Goal: Transaction & Acquisition: Download file/media

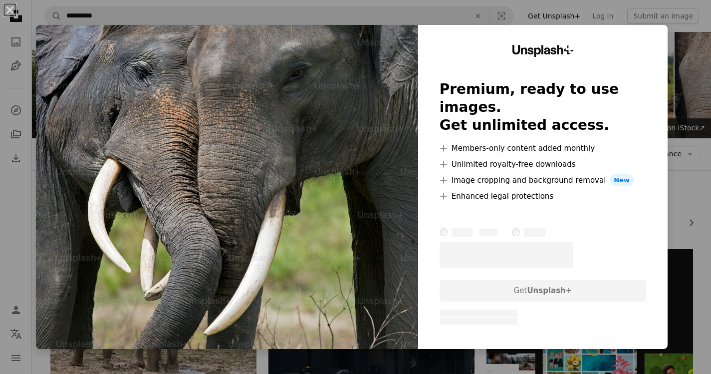
scroll to position [249, 0]
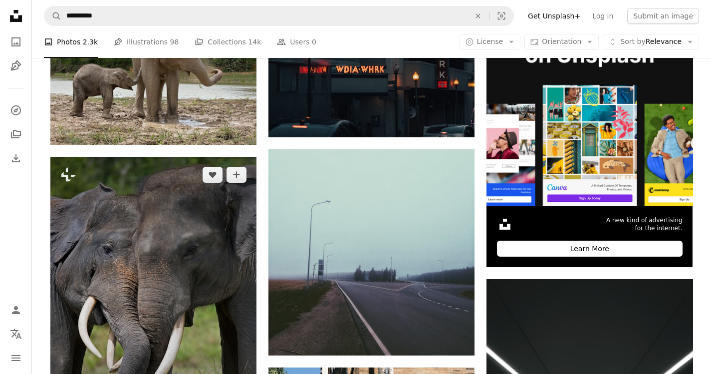
click at [206, 167] on img at bounding box center [153, 311] width 206 height 309
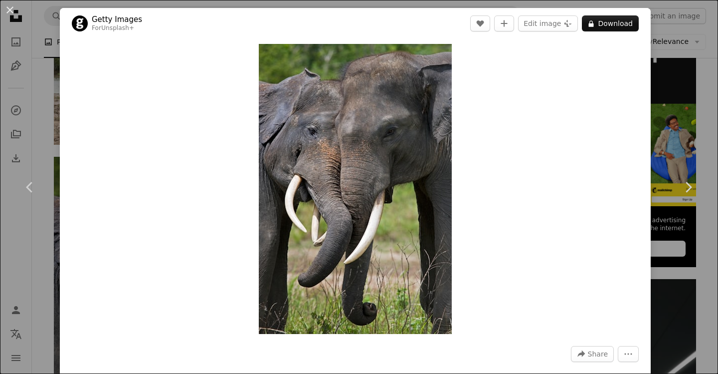
click at [664, 86] on div "An X shape Chevron left Chevron right Getty Images For Unsplash+ A heart A plus…" at bounding box center [359, 187] width 718 height 374
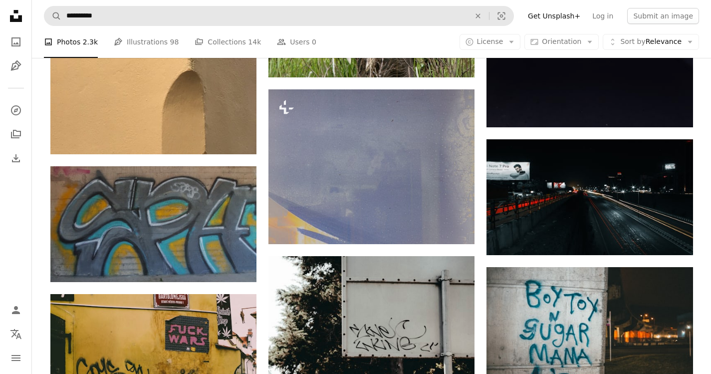
scroll to position [1081, 0]
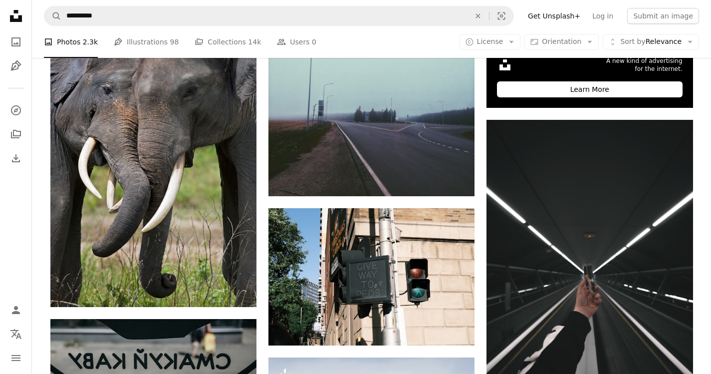
scroll to position [0, 0]
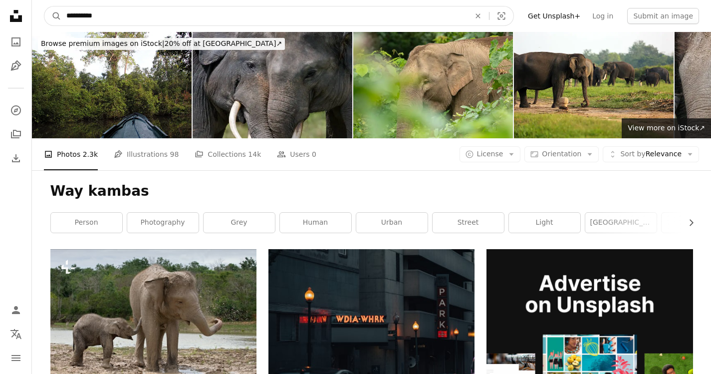
click at [123, 18] on input "**********" at bounding box center [264, 15] width 406 height 19
type input "**********"
click at [44, 6] on button "A magnifying glass" at bounding box center [52, 15] width 17 height 19
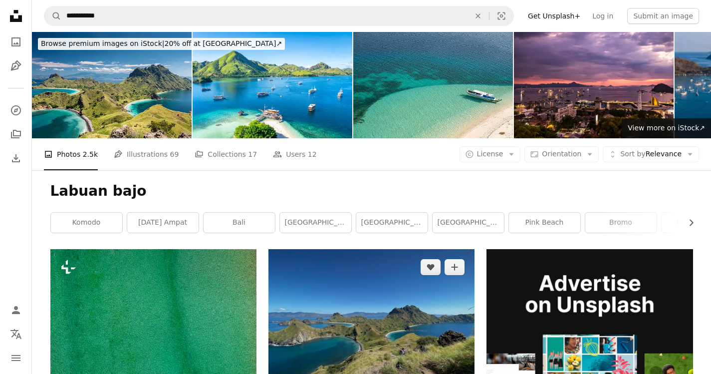
click at [375, 249] on img at bounding box center [371, 326] width 206 height 155
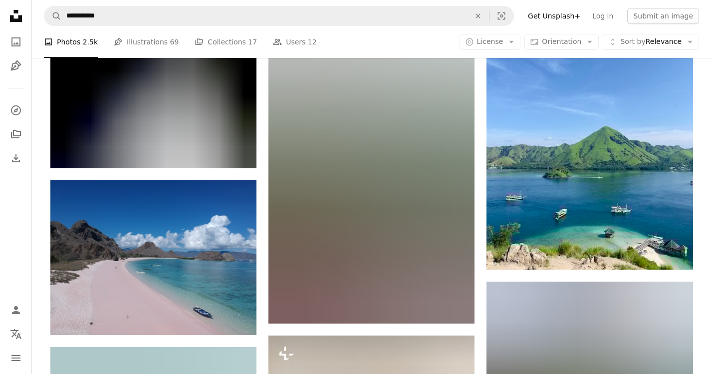
scroll to position [1081, 0]
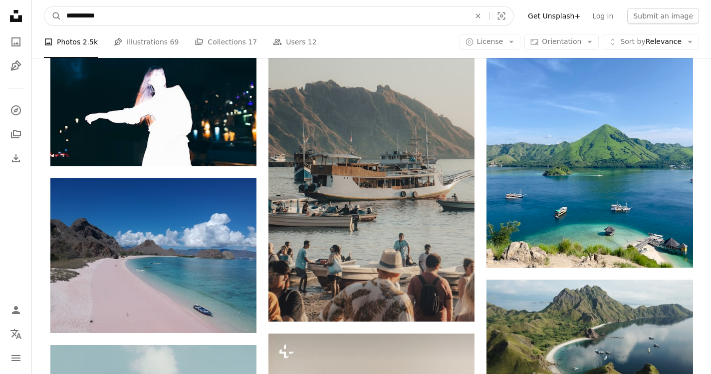
click at [105, 19] on input "**********" at bounding box center [264, 15] width 406 height 19
type input "**********"
click at [44, 6] on button "A magnifying glass" at bounding box center [52, 15] width 17 height 19
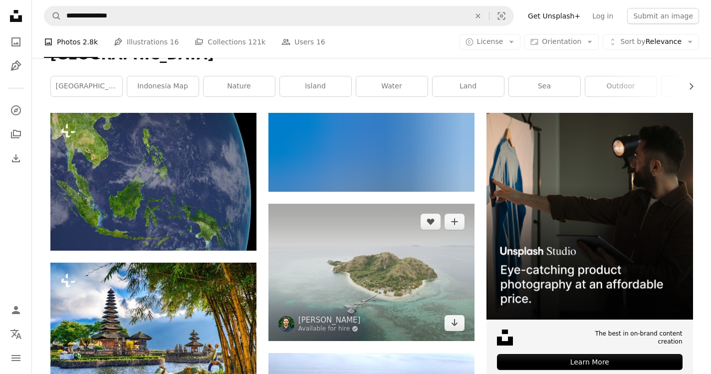
scroll to position [166, 0]
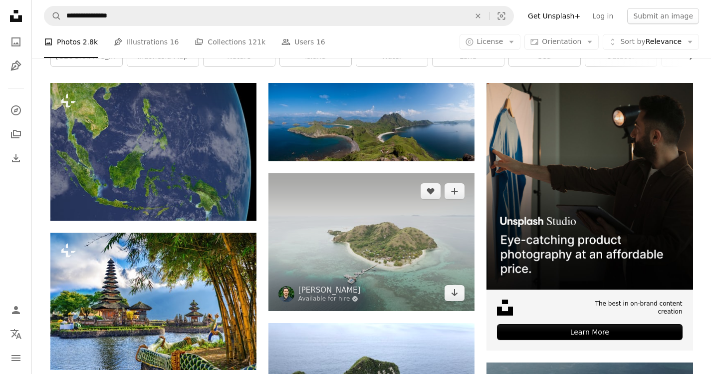
click at [391, 173] on img at bounding box center [371, 241] width 206 height 137
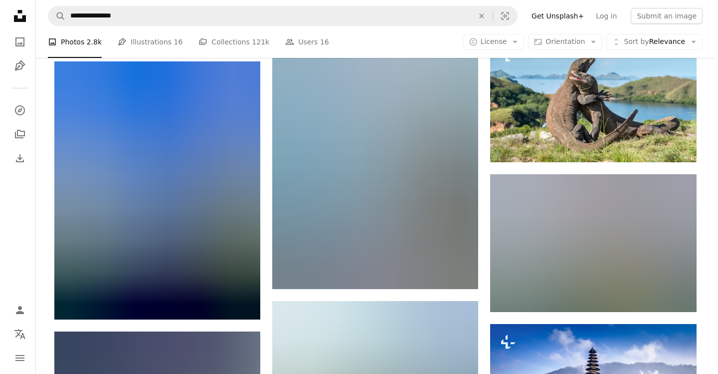
scroll to position [832, 0]
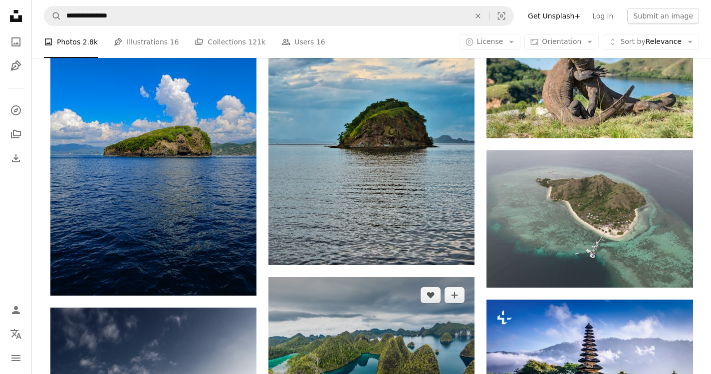
click at [381, 277] on img at bounding box center [371, 345] width 206 height 136
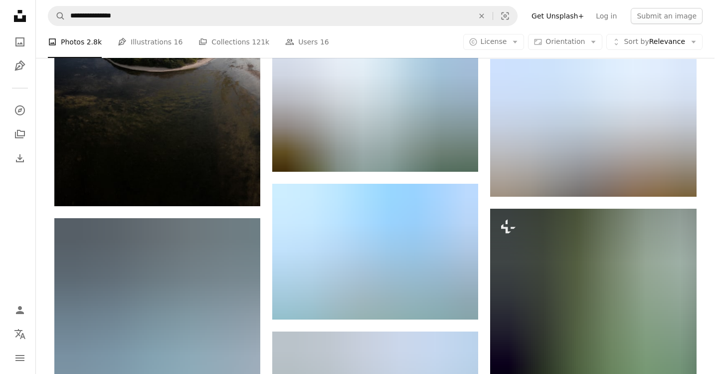
scroll to position [1331, 0]
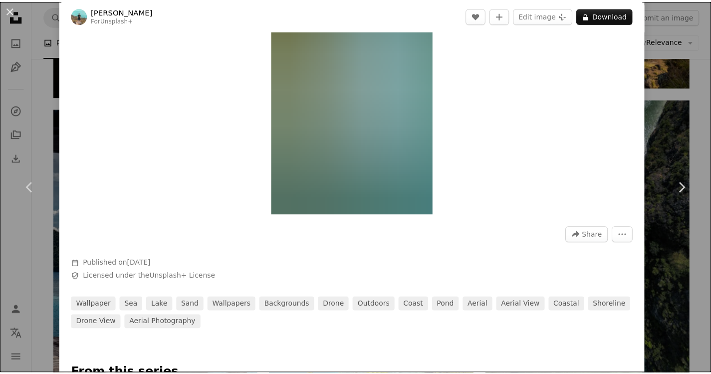
scroll to position [166, 0]
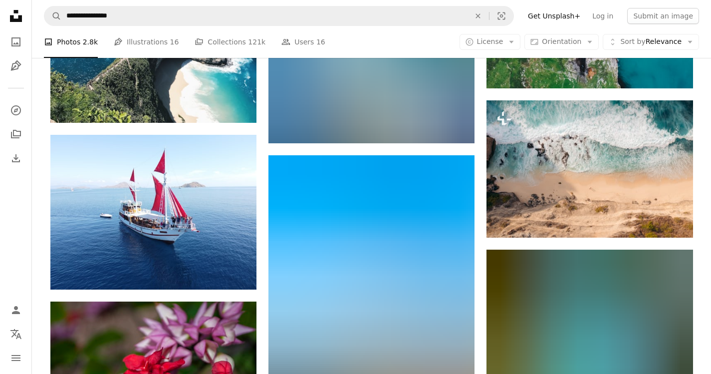
scroll to position [1996, 0]
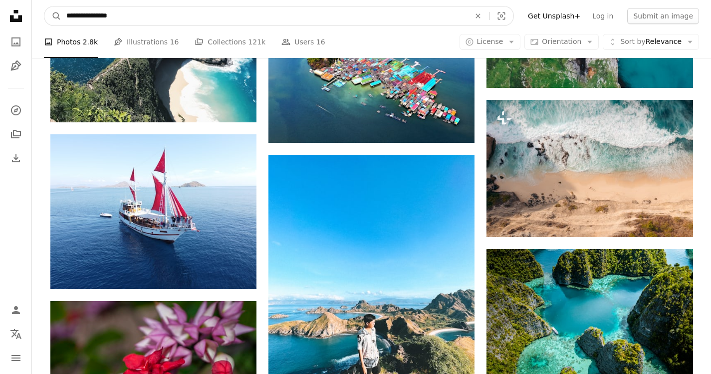
click at [163, 15] on input "**********" at bounding box center [264, 15] width 406 height 19
type input "******"
click at [44, 6] on button "A magnifying glass" at bounding box center [52, 15] width 17 height 19
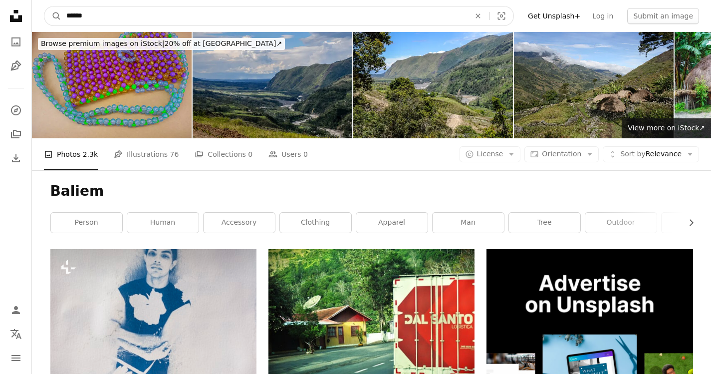
click at [163, 15] on input "******" at bounding box center [264, 15] width 406 height 19
type input "**********"
click button "A magnifying glass" at bounding box center [52, 15] width 17 height 19
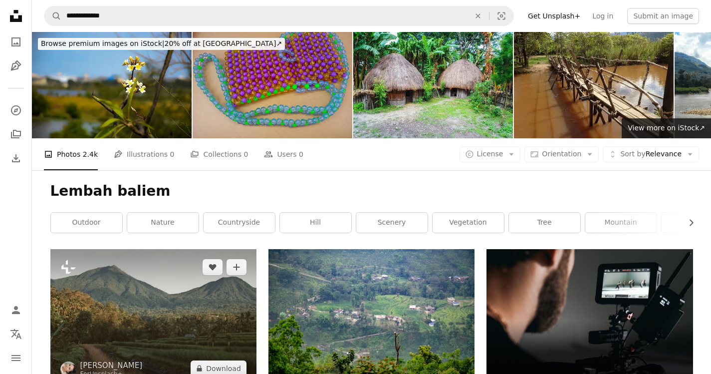
click at [172, 249] on img at bounding box center [153, 317] width 206 height 137
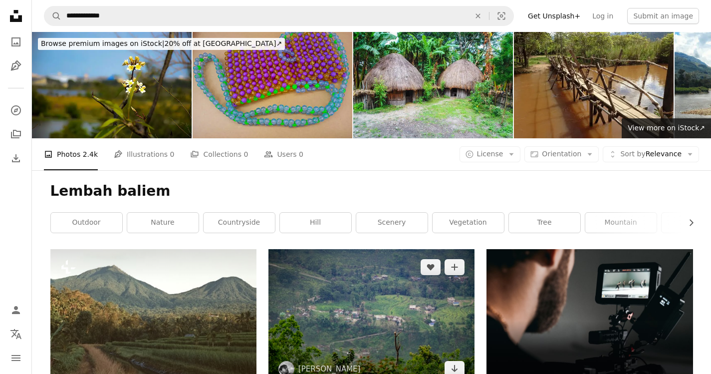
click at [372, 249] on img at bounding box center [371, 317] width 206 height 137
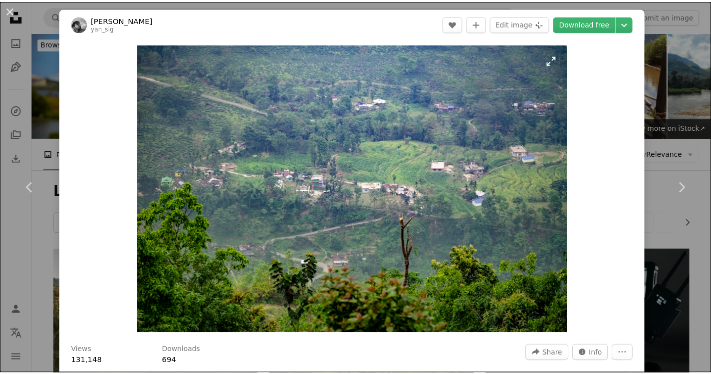
scroll to position [166, 0]
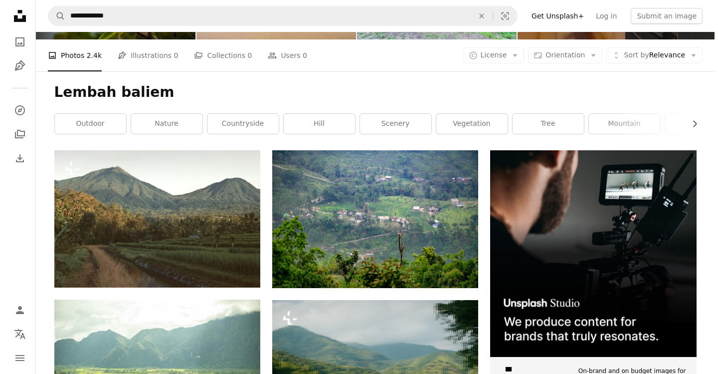
scroll to position [249, 0]
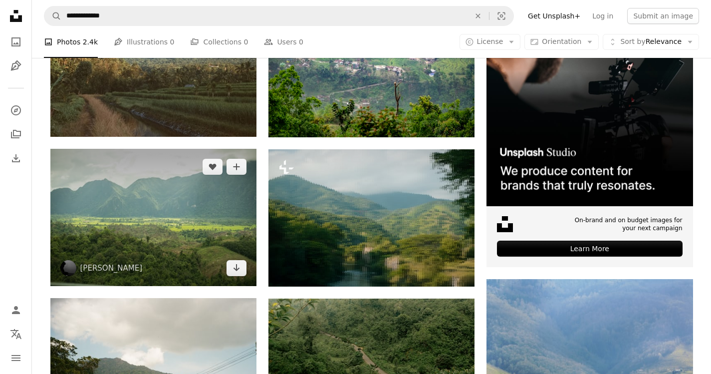
click at [196, 149] on img at bounding box center [153, 217] width 206 height 137
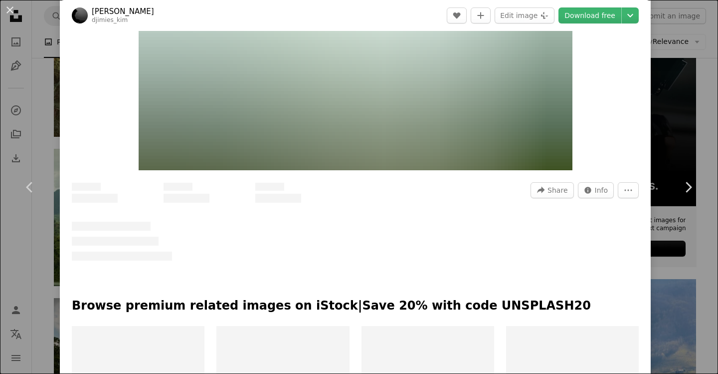
scroll to position [166, 0]
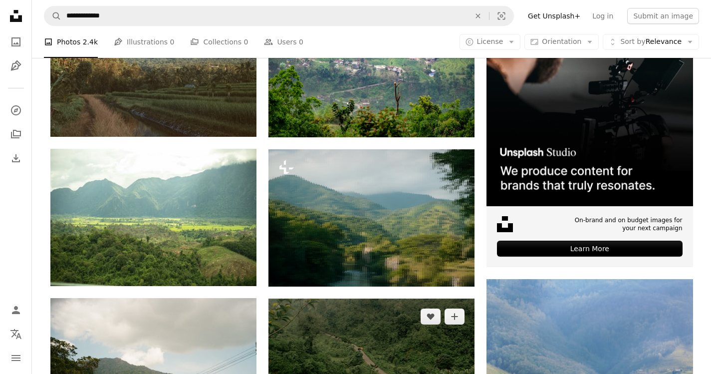
click at [425, 298] on img at bounding box center [371, 366] width 206 height 137
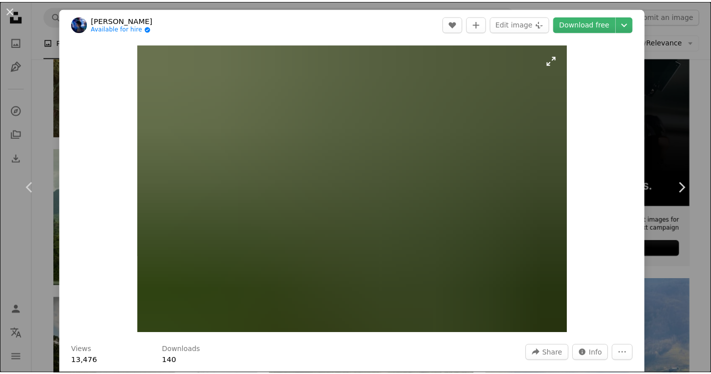
scroll to position [83, 0]
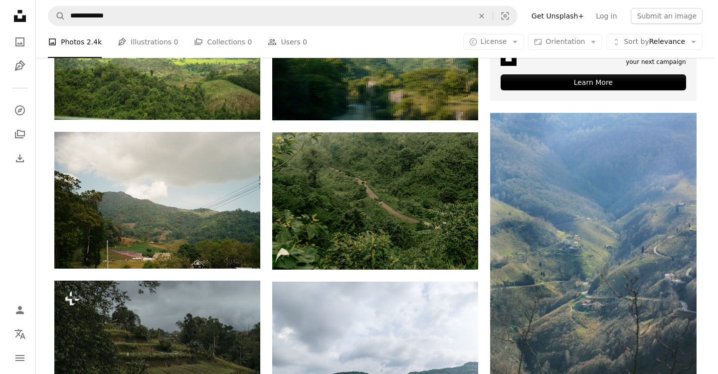
scroll to position [499, 0]
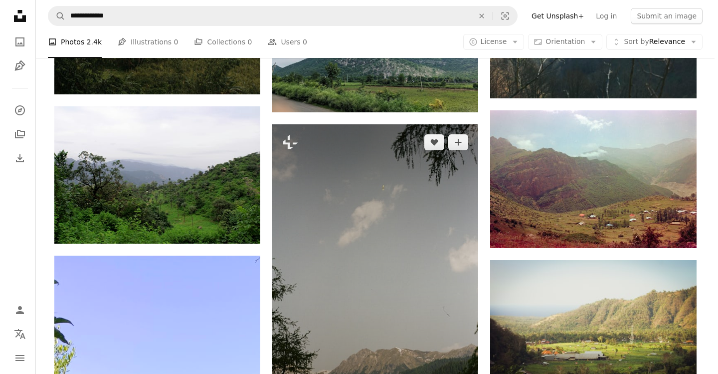
scroll to position [832, 0]
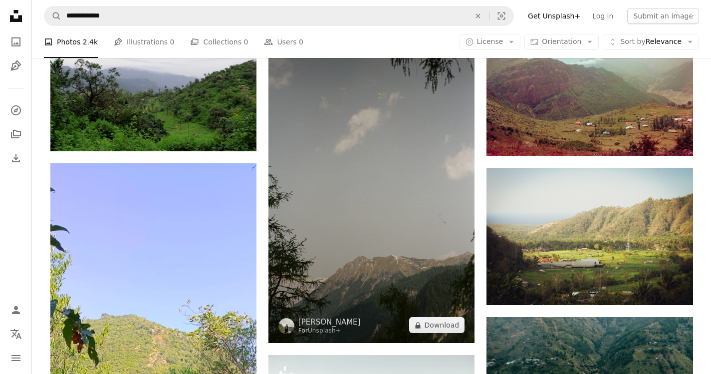
click at [367, 127] on img at bounding box center [371, 187] width 206 height 311
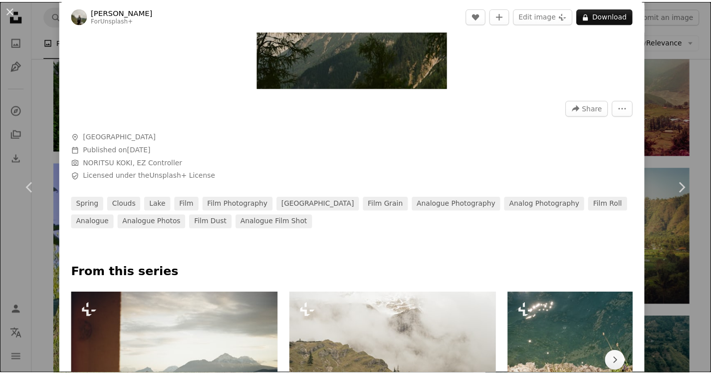
scroll to position [249, 0]
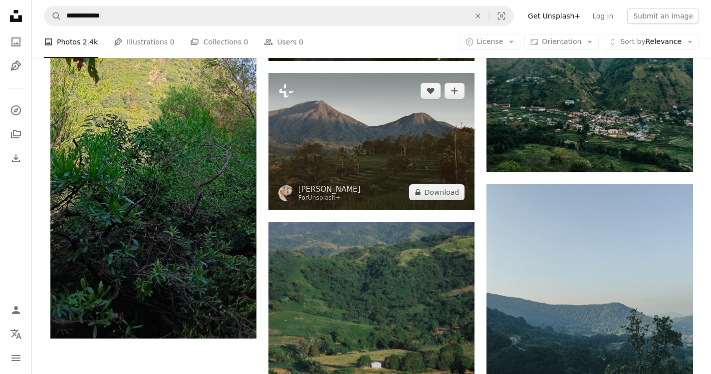
scroll to position [954, 0]
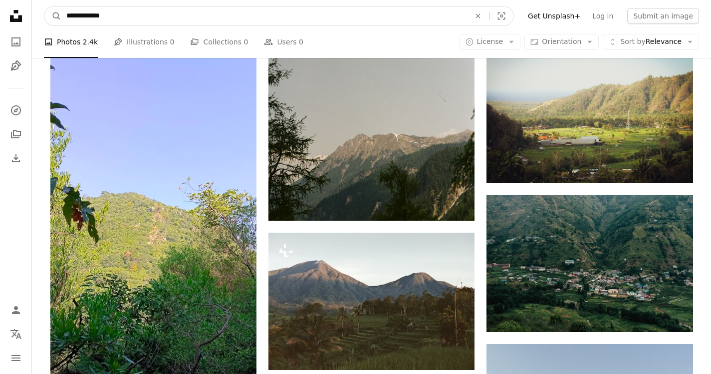
click at [181, 17] on input "**********" at bounding box center [264, 15] width 406 height 19
type input "******"
click at [44, 6] on button "A magnifying glass" at bounding box center [52, 15] width 17 height 19
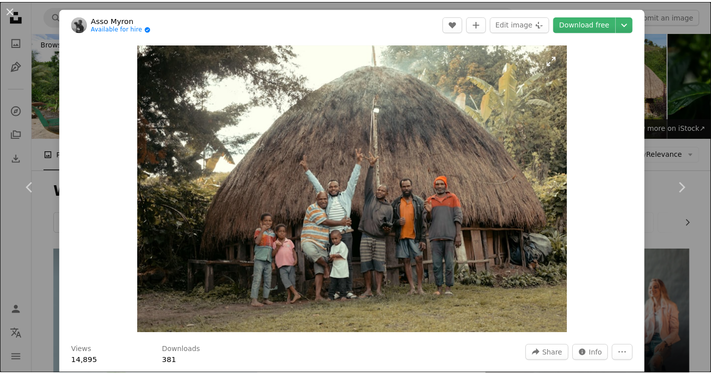
scroll to position [166, 0]
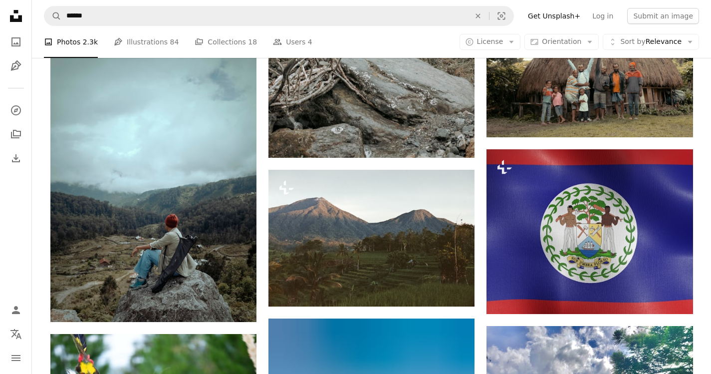
scroll to position [499, 0]
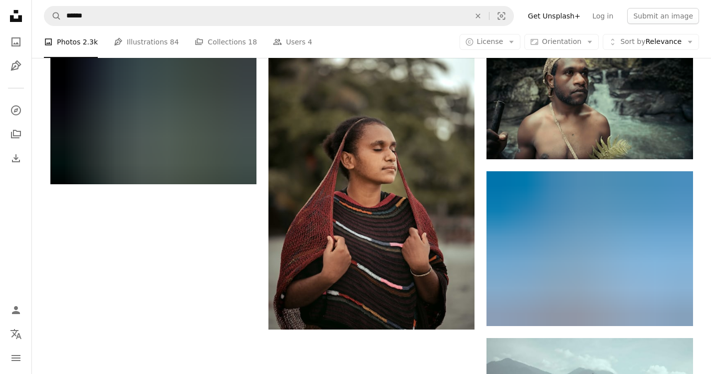
scroll to position [1375, 0]
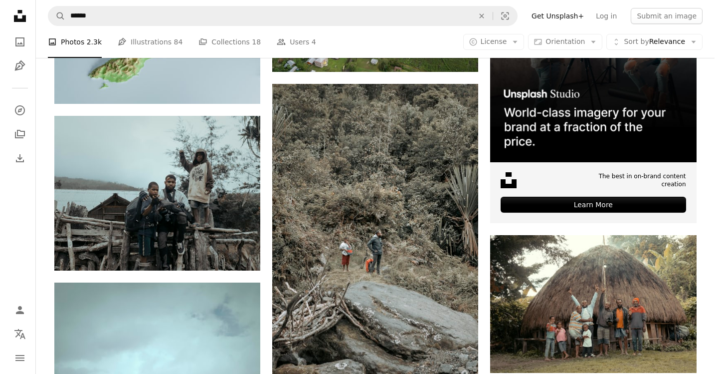
scroll to position [416, 0]
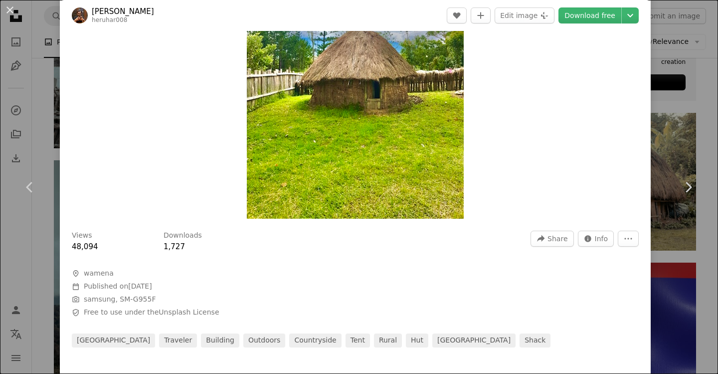
scroll to position [83, 0]
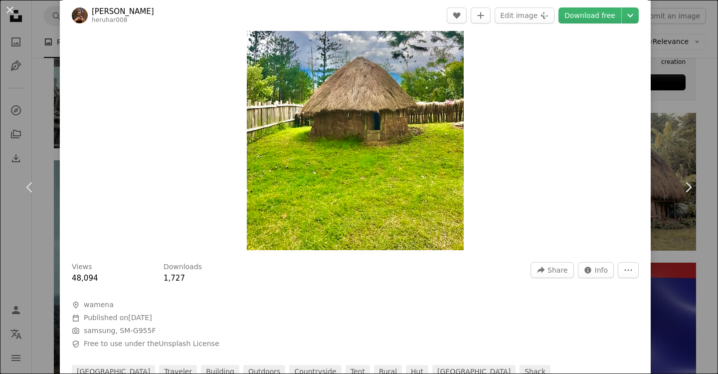
click at [356, 166] on img "Zoom in on this image" at bounding box center [355, 105] width 217 height 289
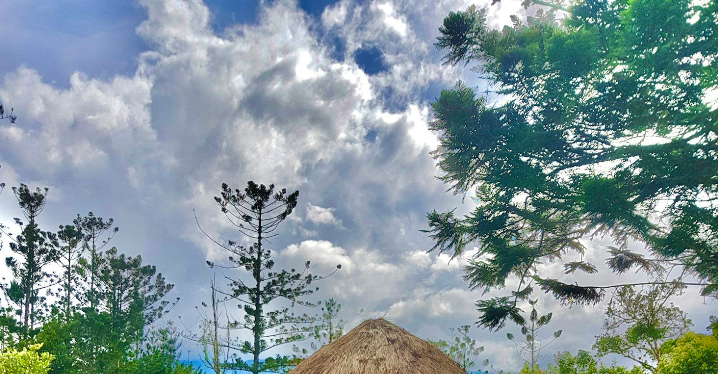
scroll to position [283, 0]
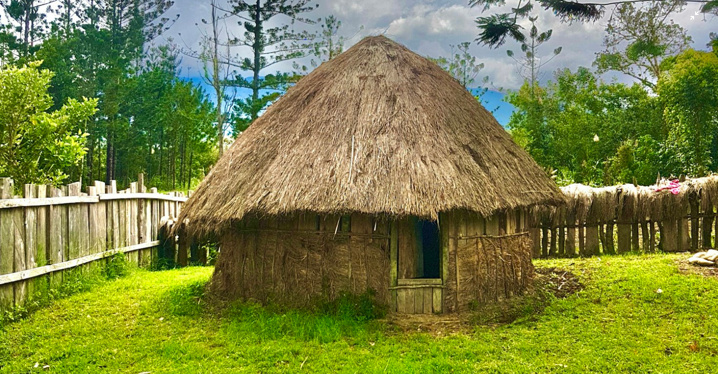
click at [392, 168] on img "Zoom out on this image" at bounding box center [359, 196] width 719 height 959
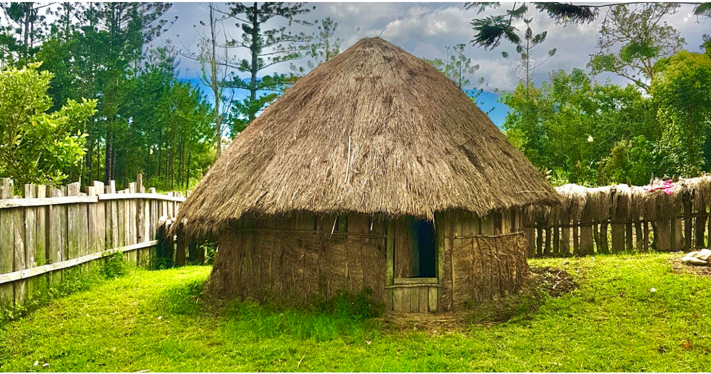
scroll to position [44, 0]
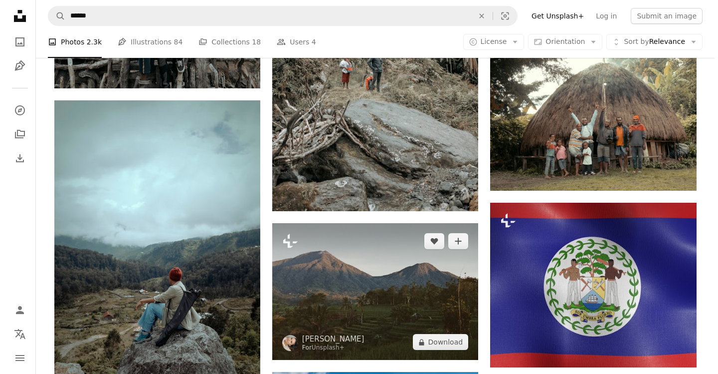
scroll to position [499, 0]
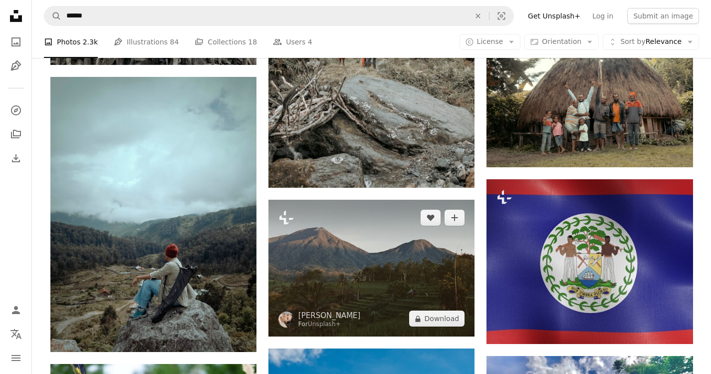
click at [407, 200] on img at bounding box center [371, 268] width 206 height 137
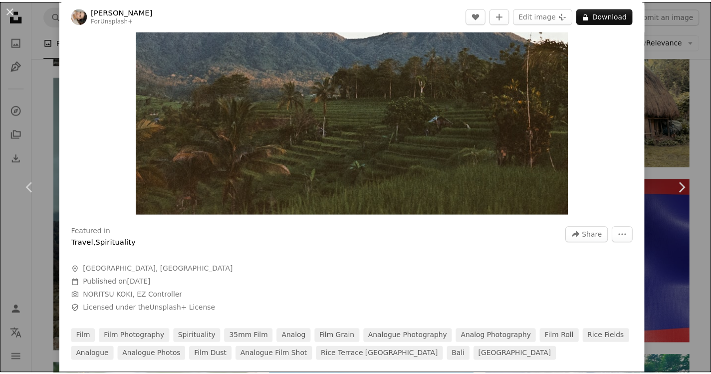
scroll to position [166, 0]
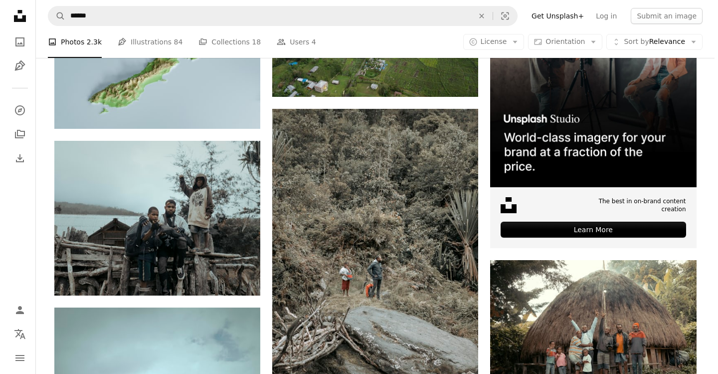
scroll to position [249, 0]
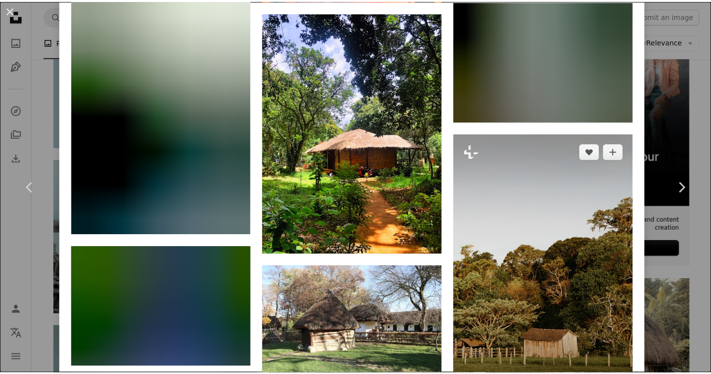
scroll to position [1912, 0]
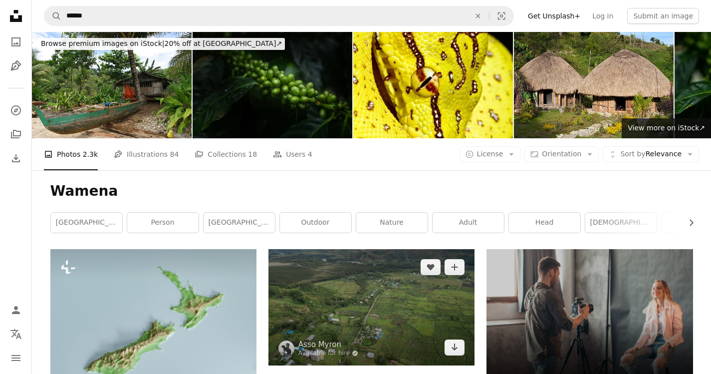
click at [413, 249] on img at bounding box center [371, 307] width 206 height 116
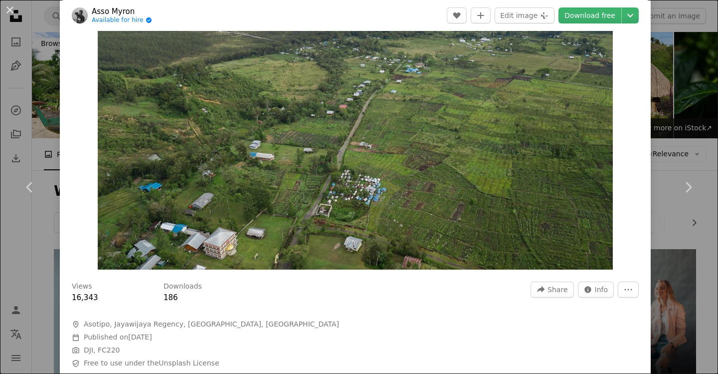
scroll to position [83, 0]
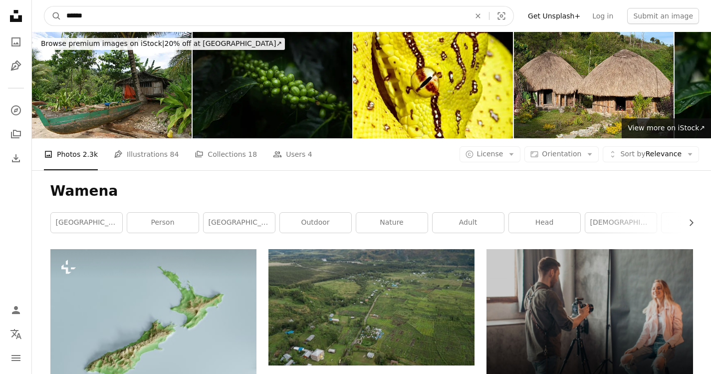
click at [177, 13] on input "******" at bounding box center [264, 15] width 406 height 19
type input "*****"
click at [44, 6] on button "A magnifying glass" at bounding box center [52, 15] width 17 height 19
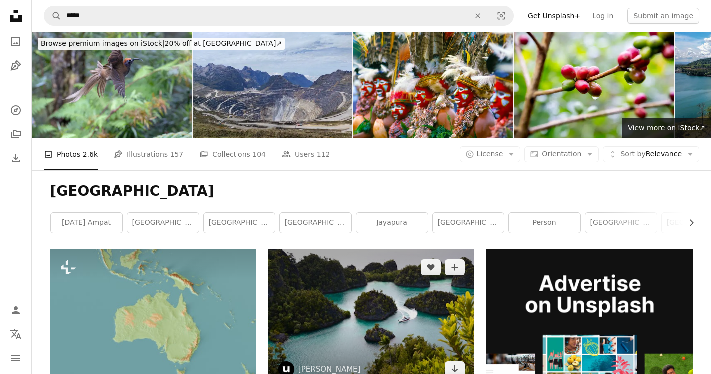
click at [383, 249] on img at bounding box center [371, 317] width 206 height 137
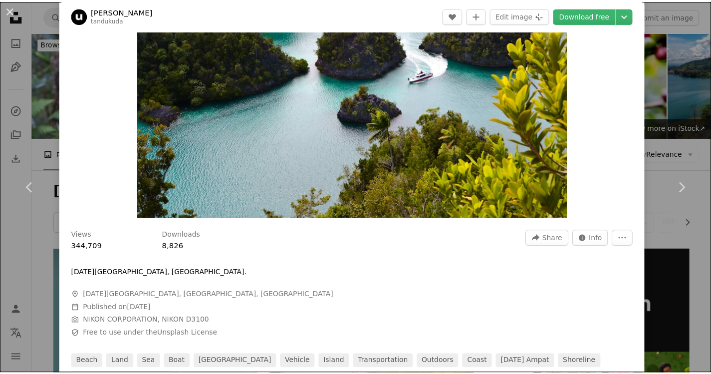
scroll to position [166, 0]
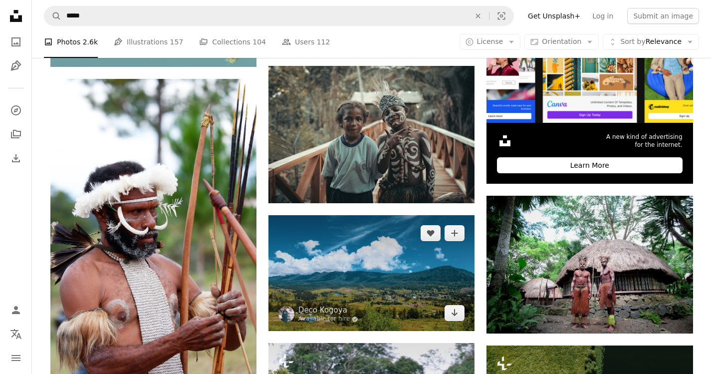
click at [403, 215] on img at bounding box center [371, 273] width 206 height 116
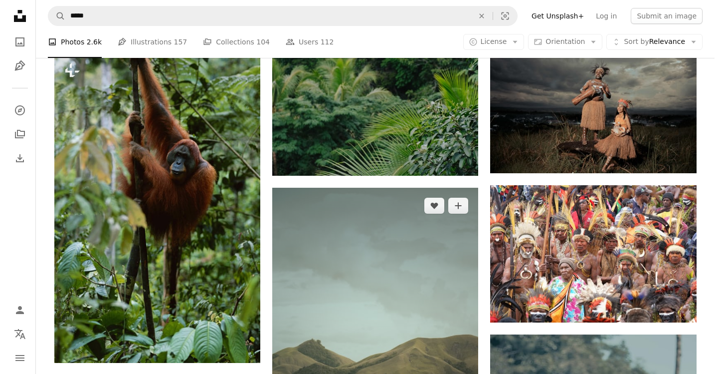
scroll to position [832, 0]
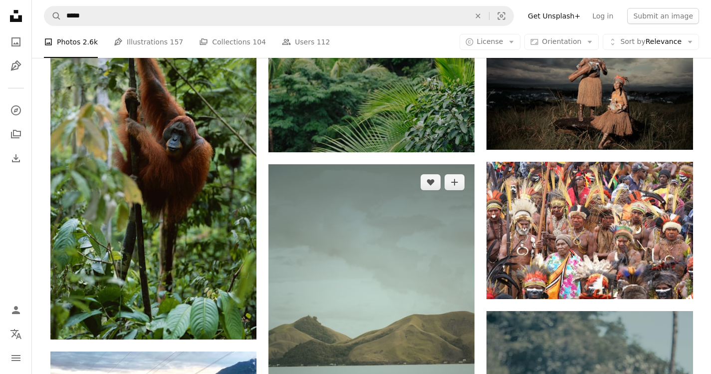
click at [370, 170] on img at bounding box center [371, 318] width 206 height 309
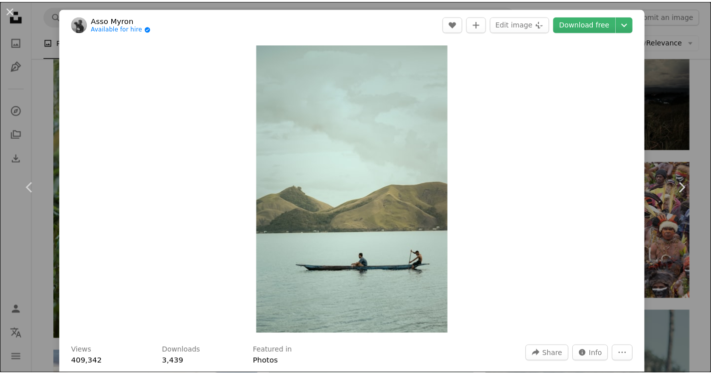
scroll to position [83, 0]
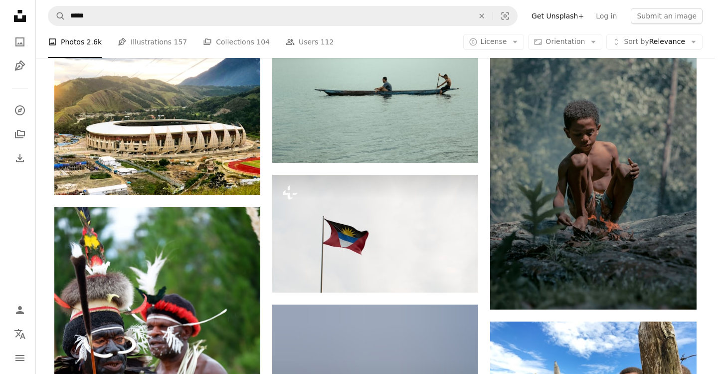
scroll to position [1164, 0]
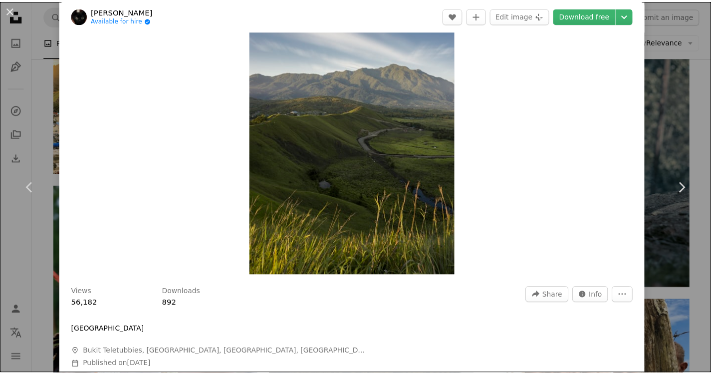
scroll to position [83, 0]
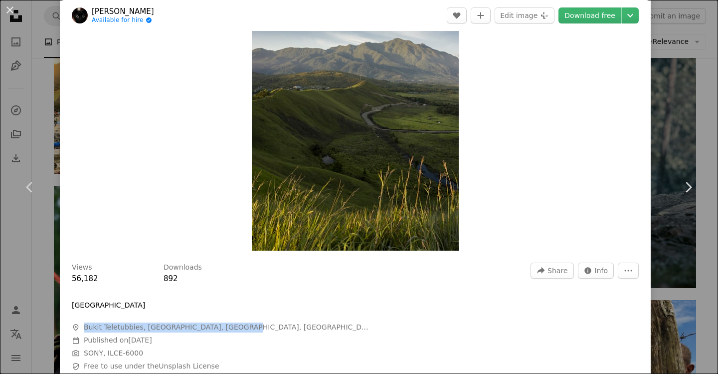
drag, startPoint x: 84, startPoint y: 329, endPoint x: 231, endPoint y: 328, distance: 146.7
click at [231, 328] on span "A map marker [GEOGRAPHIC_DATA], [GEOGRAPHIC_DATA], [GEOGRAPHIC_DATA], [GEOGRAPH…" at bounding box center [221, 327] width 299 height 10
copy span "Bukit Teletubbies, [GEOGRAPHIC_DATA], [GEOGRAPHIC_DATA], [GEOGRAPHIC_DATA]"
click at [687, 137] on div "An X shape Chevron left Chevron right [PERSON_NAME] Available for hire A checkm…" at bounding box center [359, 187] width 718 height 374
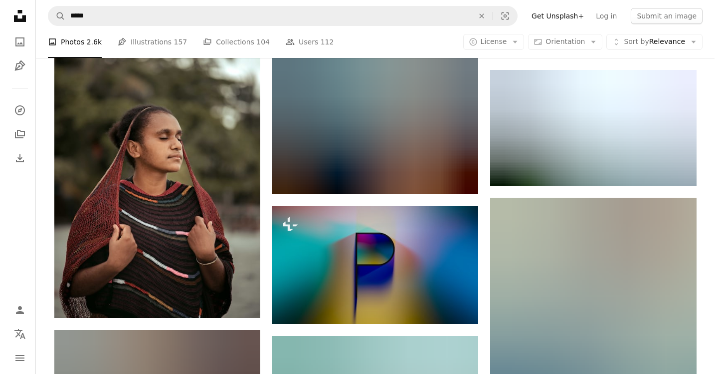
scroll to position [2079, 0]
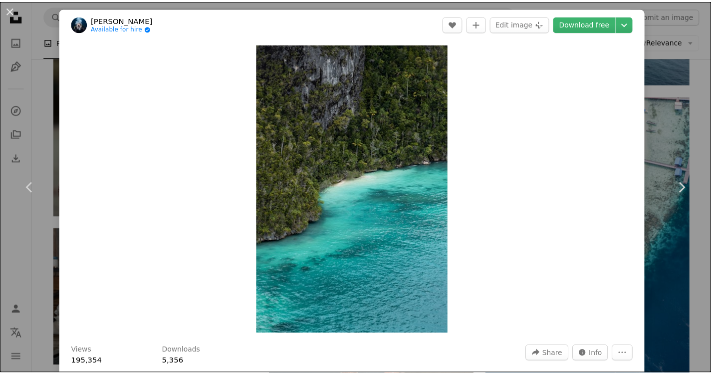
scroll to position [166, 0]
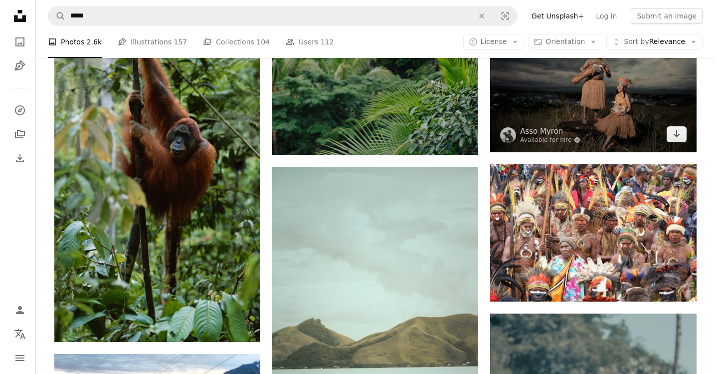
scroll to position [832, 0]
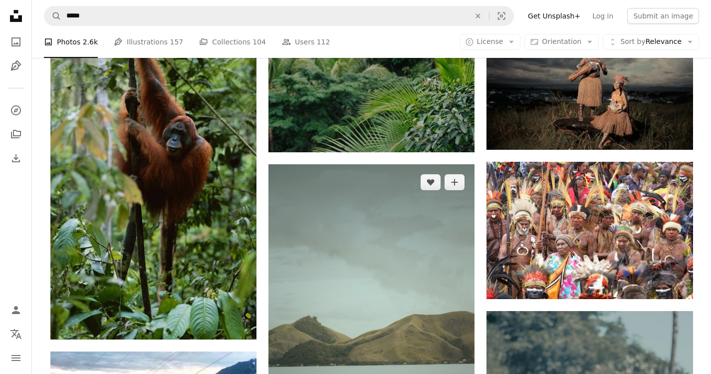
click at [382, 201] on img at bounding box center [371, 318] width 206 height 309
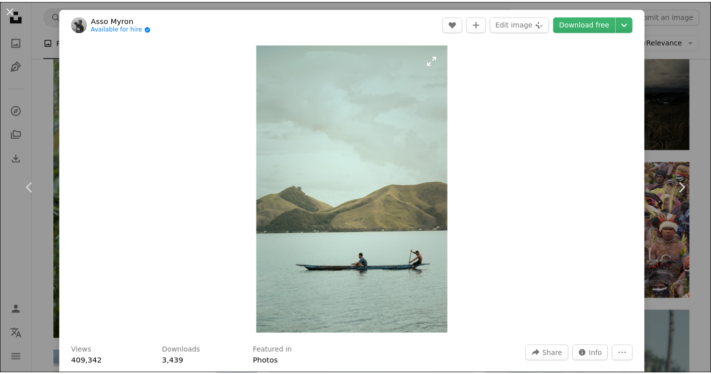
scroll to position [83, 0]
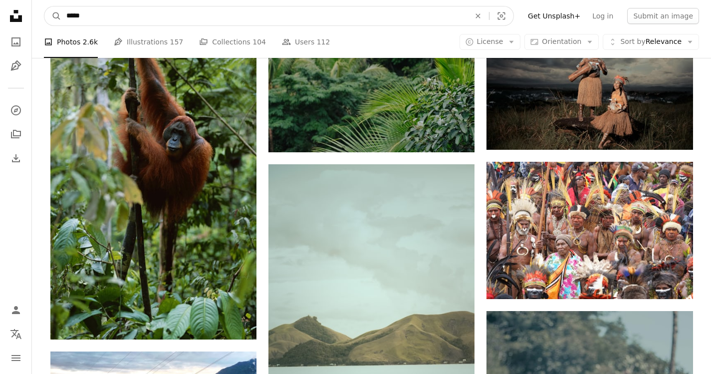
click at [100, 18] on input "*****" at bounding box center [264, 15] width 406 height 19
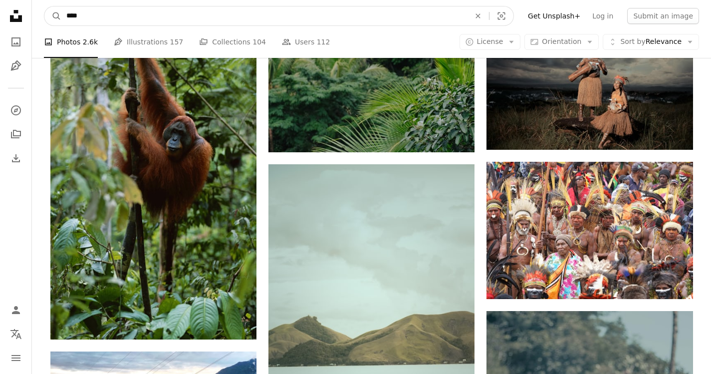
click at [141, 19] on input "****" at bounding box center [264, 15] width 406 height 19
type input "**********"
click at [44, 6] on button "A magnifying glass" at bounding box center [52, 15] width 17 height 19
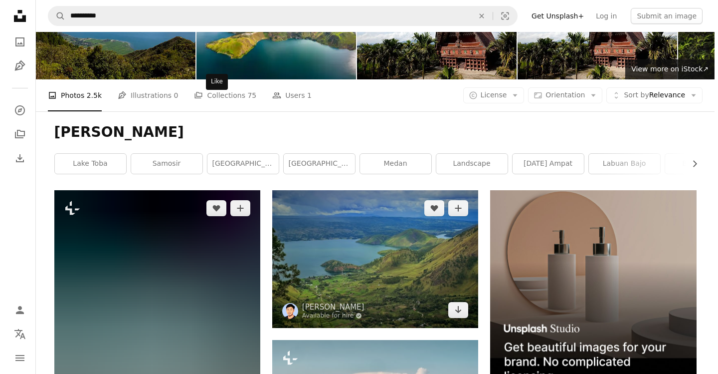
scroll to position [83, 0]
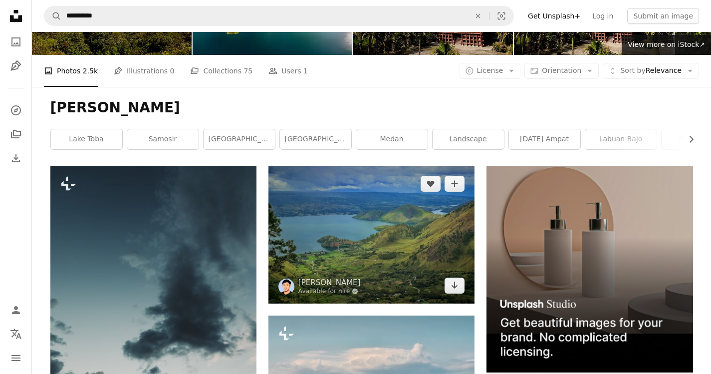
click at [351, 166] on img at bounding box center [371, 234] width 206 height 137
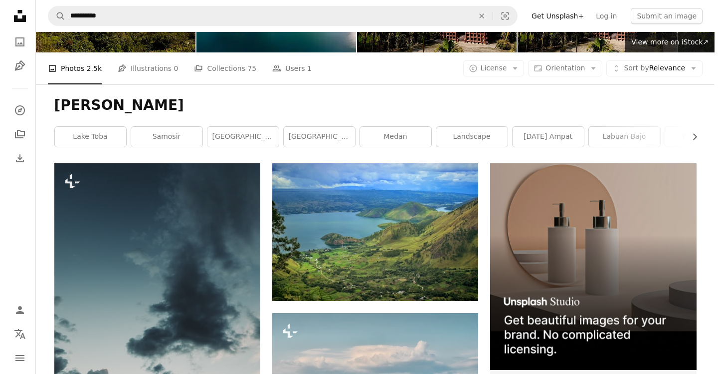
scroll to position [83, 0]
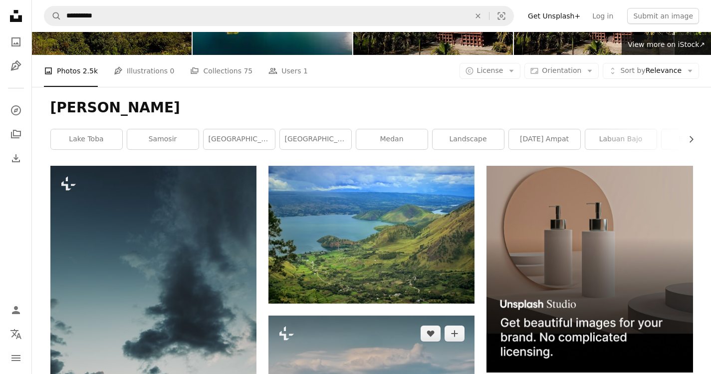
click at [384, 315] on img at bounding box center [371, 373] width 206 height 116
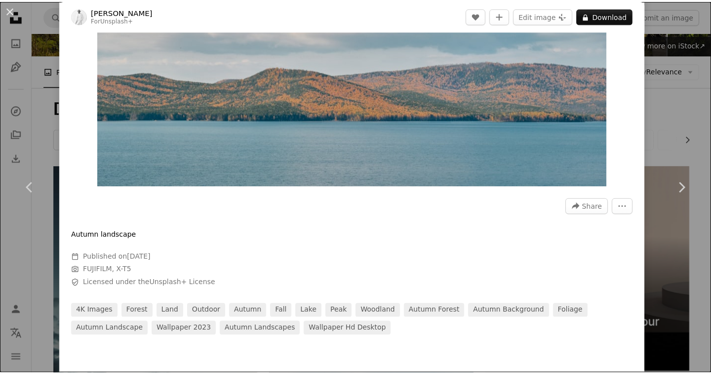
scroll to position [166, 0]
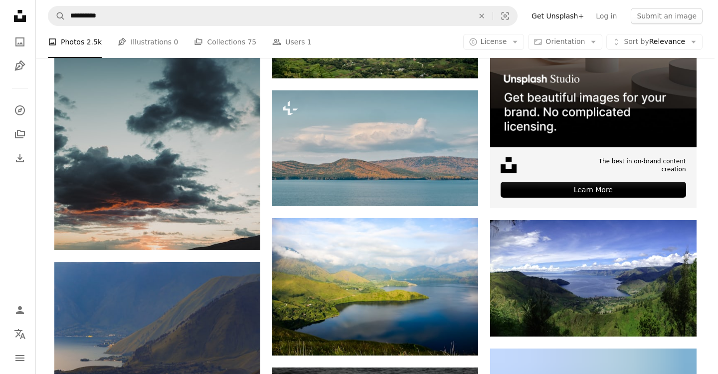
scroll to position [333, 0]
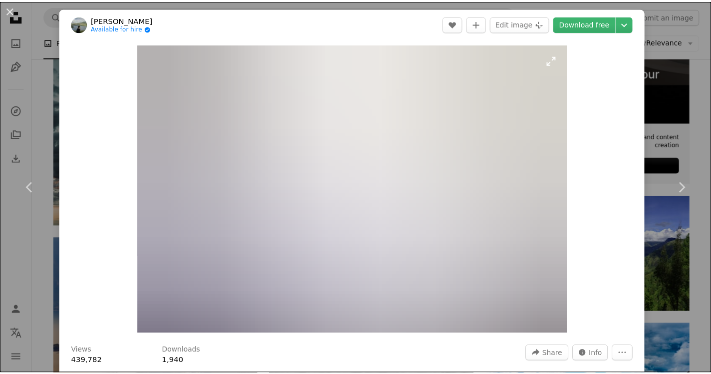
scroll to position [83, 0]
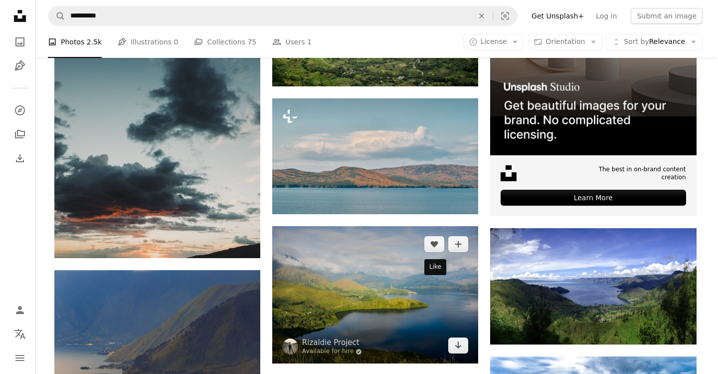
scroll to position [249, 0]
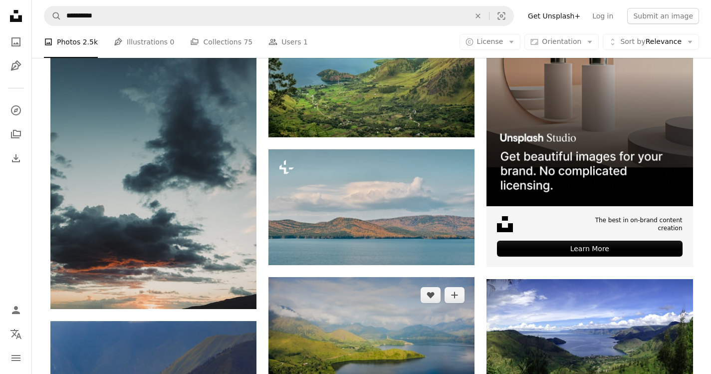
click at [407, 277] on img at bounding box center [371, 345] width 206 height 137
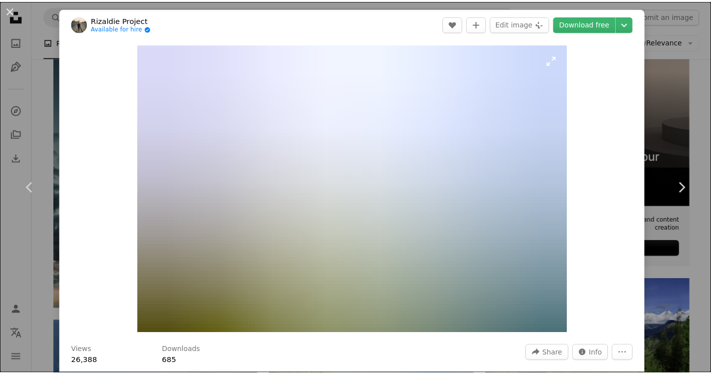
scroll to position [83, 0]
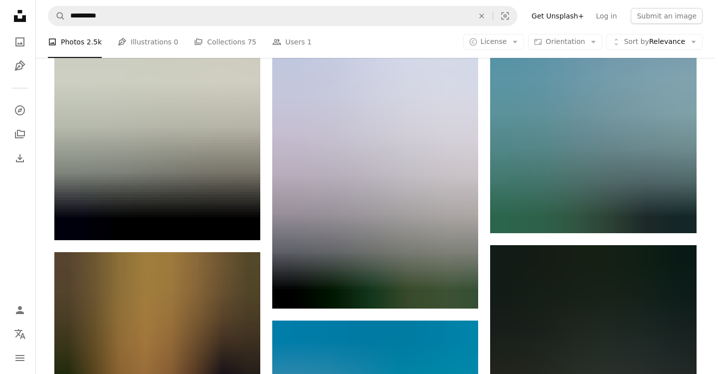
scroll to position [1164, 0]
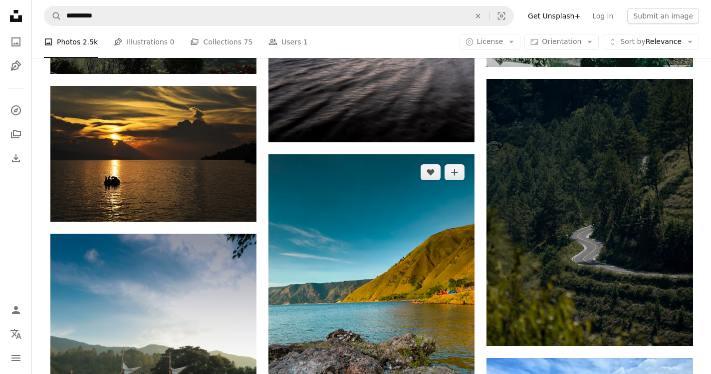
click at [381, 192] on img at bounding box center [371, 299] width 206 height 291
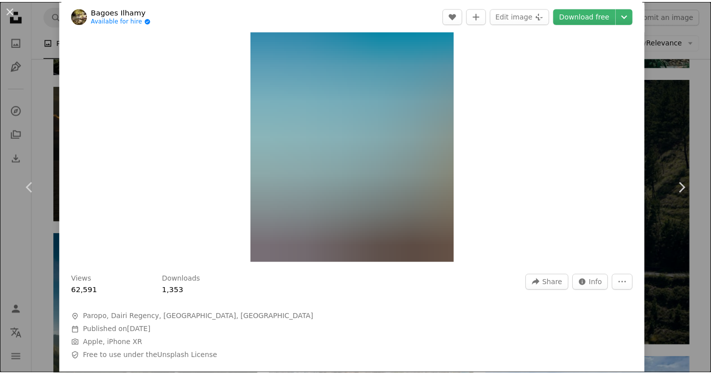
scroll to position [166, 0]
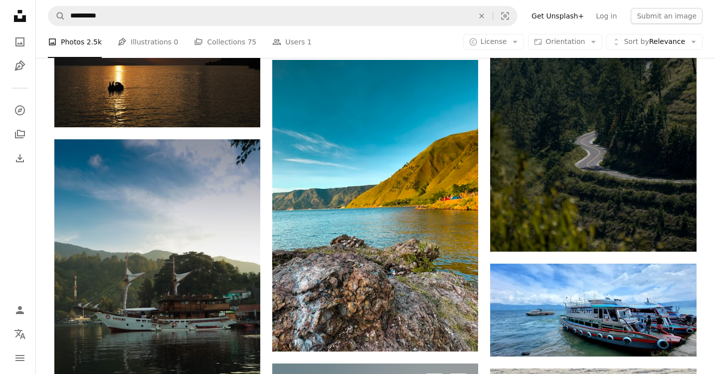
scroll to position [1414, 0]
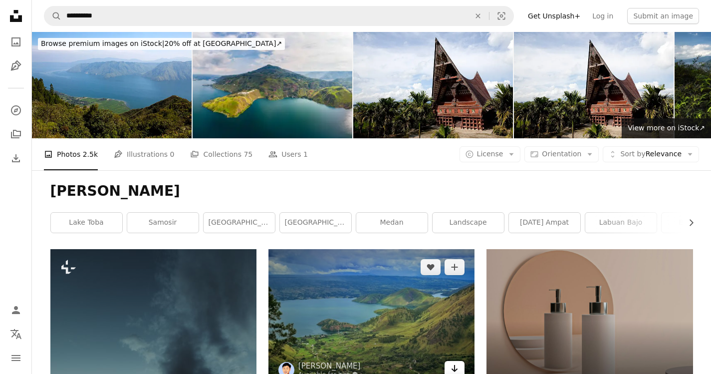
click at [453, 362] on icon "Arrow pointing down" at bounding box center [455, 368] width 8 height 12
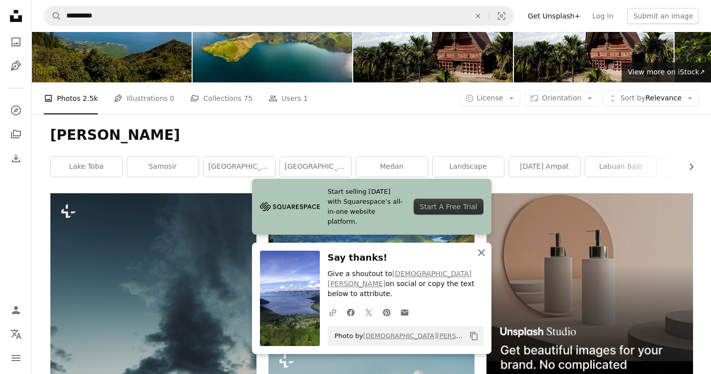
click at [478, 258] on icon "An X shape" at bounding box center [482, 252] width 12 height 12
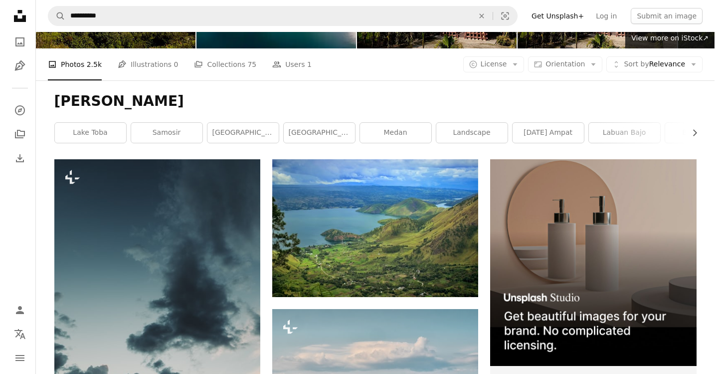
scroll to position [117, 0]
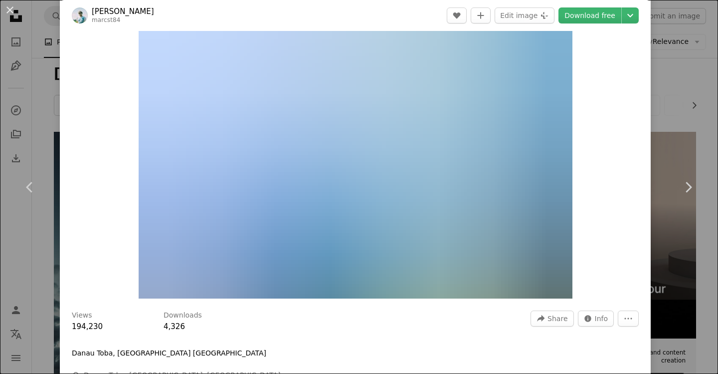
scroll to position [2, 0]
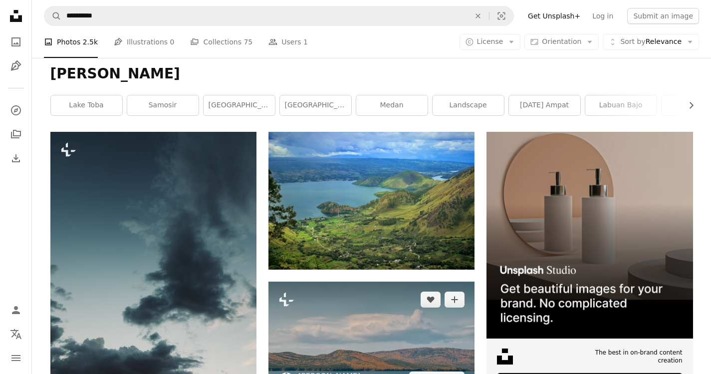
click at [373, 281] on img at bounding box center [371, 339] width 206 height 116
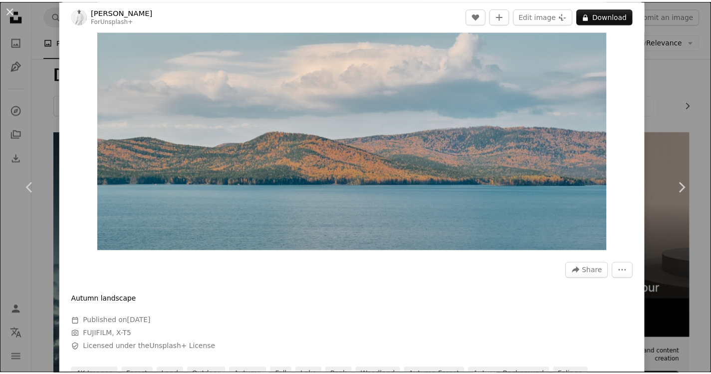
scroll to position [149, 0]
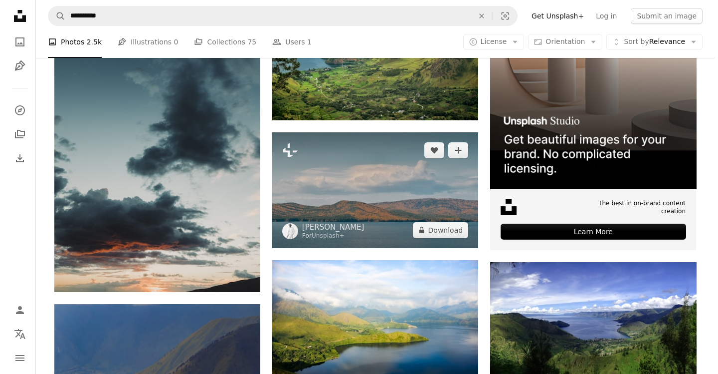
scroll to position [268, 0]
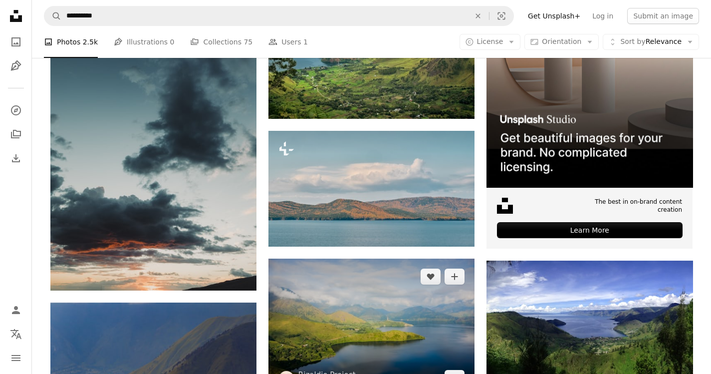
click at [348, 258] on img at bounding box center [371, 326] width 206 height 137
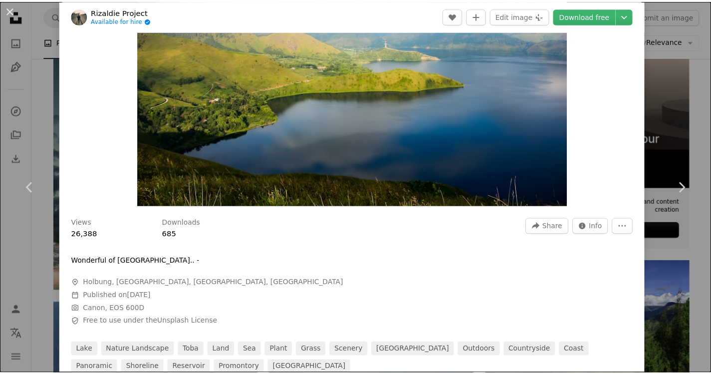
scroll to position [125, 0]
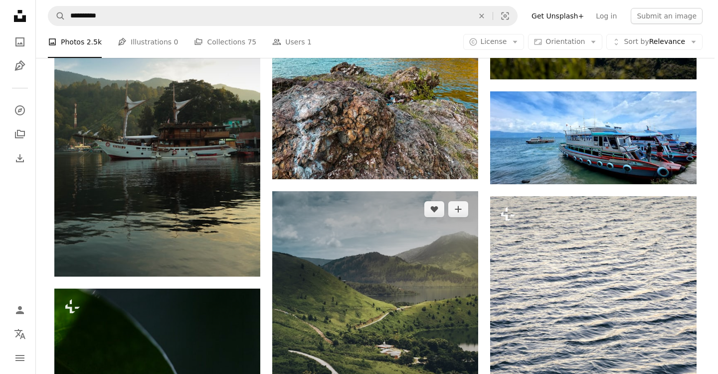
scroll to position [1432, 0]
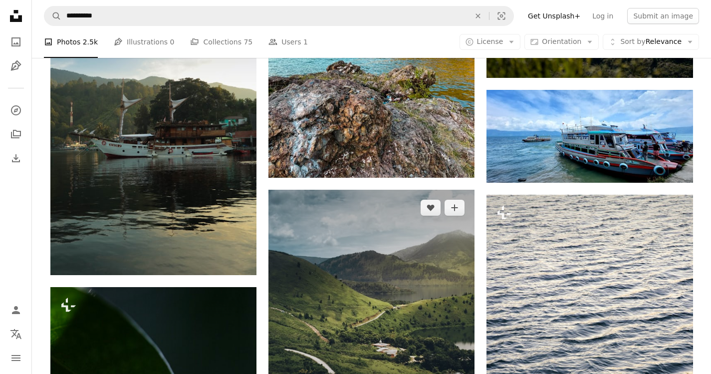
click at [410, 197] on img at bounding box center [371, 319] width 206 height 258
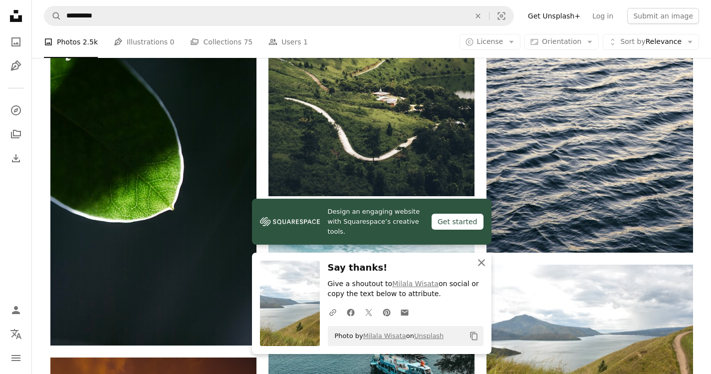
scroll to position [1684, 0]
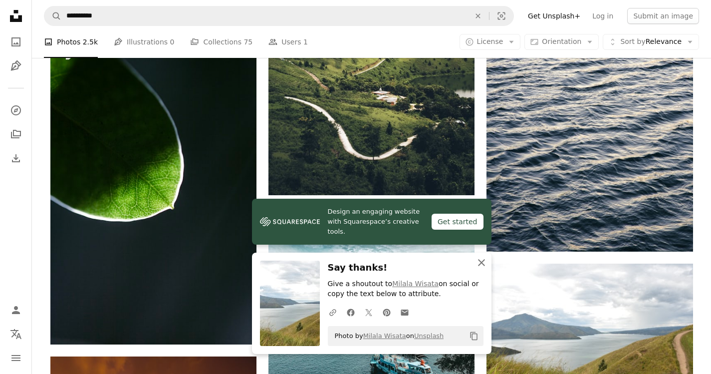
click at [484, 261] on icon "An X shape" at bounding box center [482, 262] width 12 height 12
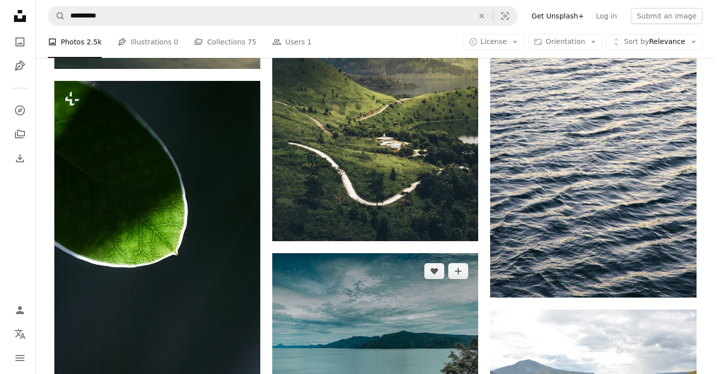
scroll to position [1620, 0]
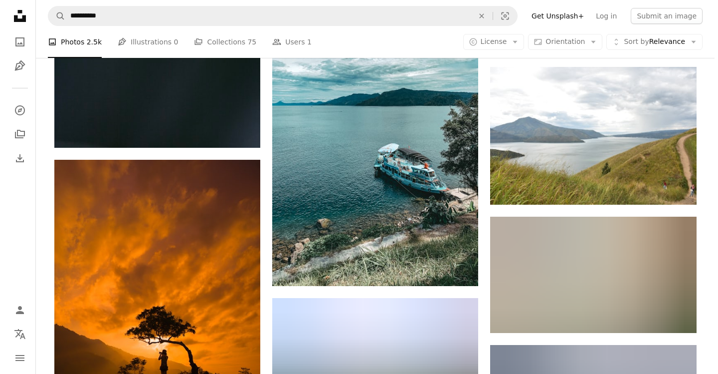
scroll to position [1905, 0]
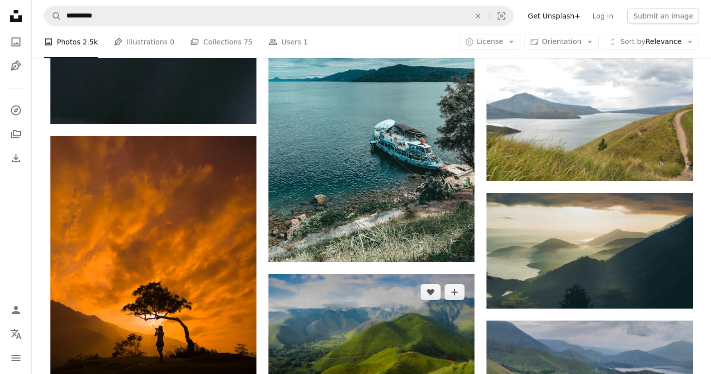
click at [398, 274] on img at bounding box center [371, 342] width 206 height 137
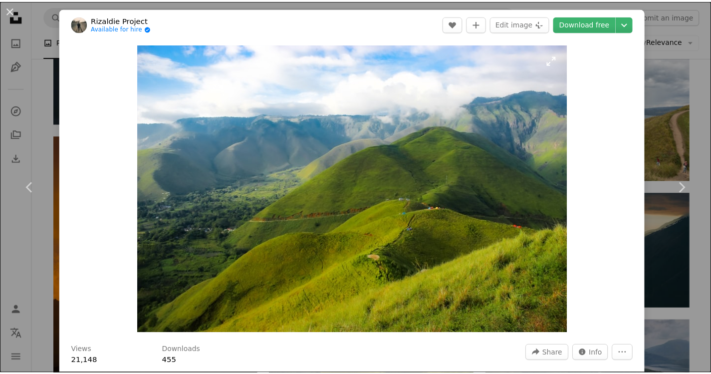
scroll to position [118, 0]
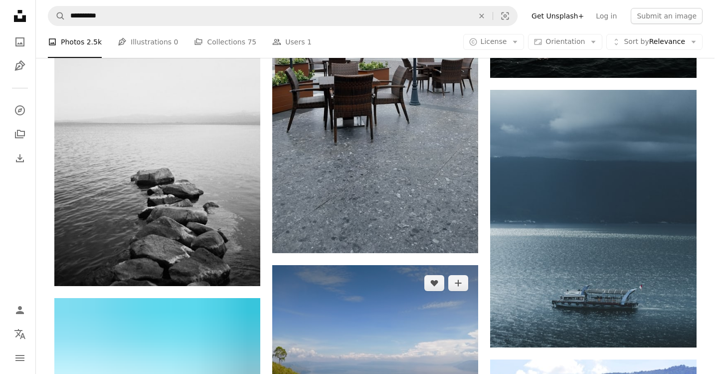
scroll to position [2715, 0]
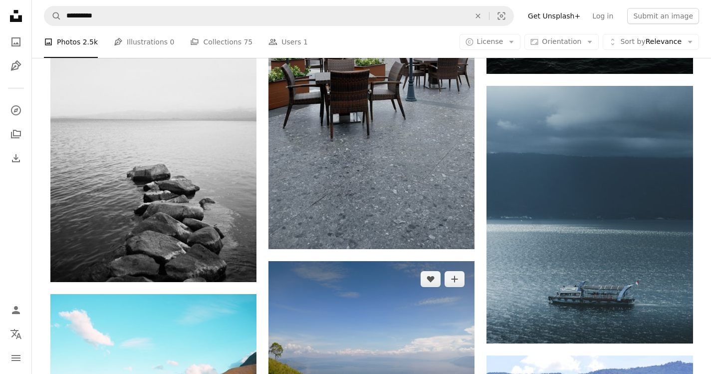
click at [376, 261] on img at bounding box center [371, 338] width 206 height 155
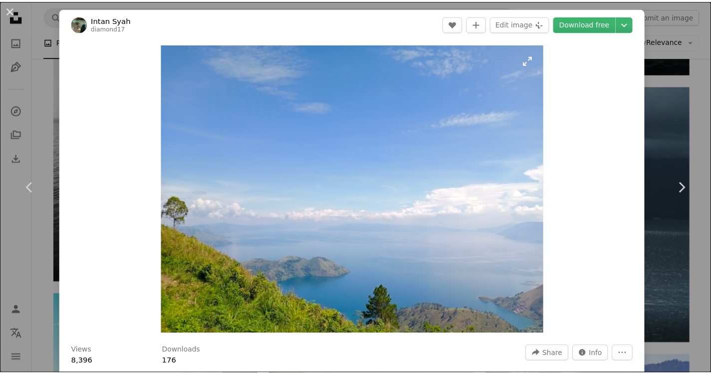
scroll to position [107, 0]
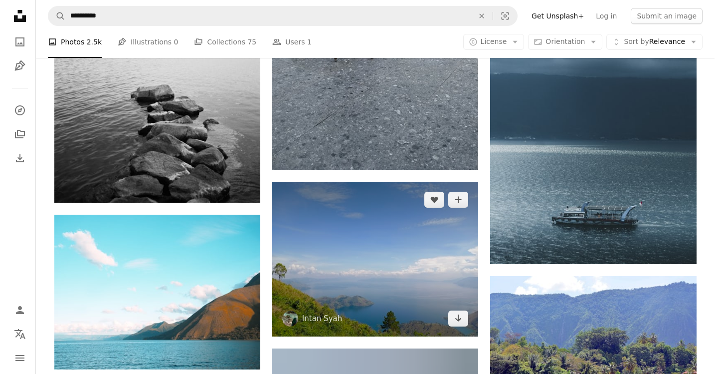
scroll to position [2794, 0]
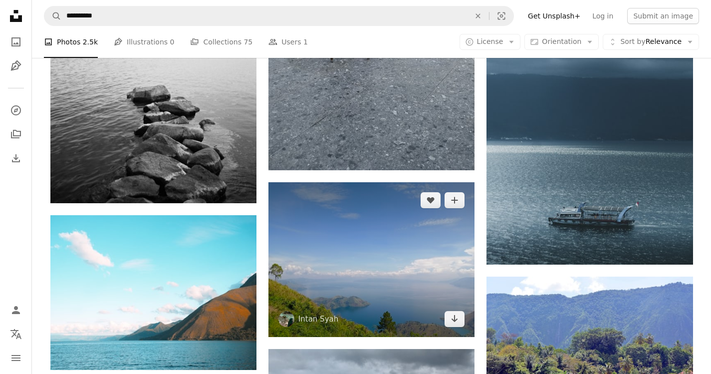
click at [377, 182] on img at bounding box center [371, 259] width 206 height 155
